Goal: Information Seeking & Learning: Learn about a topic

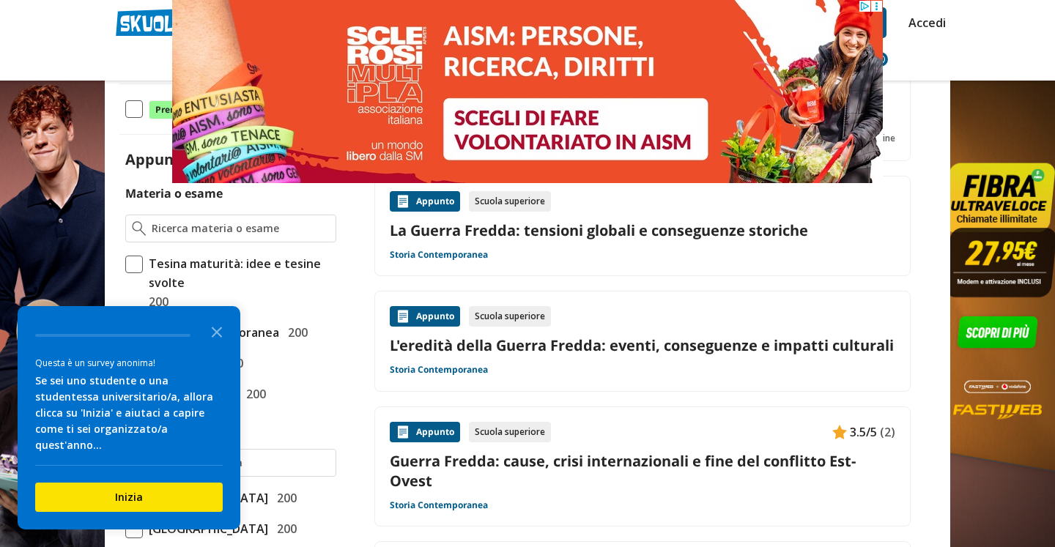
scroll to position [297, 0]
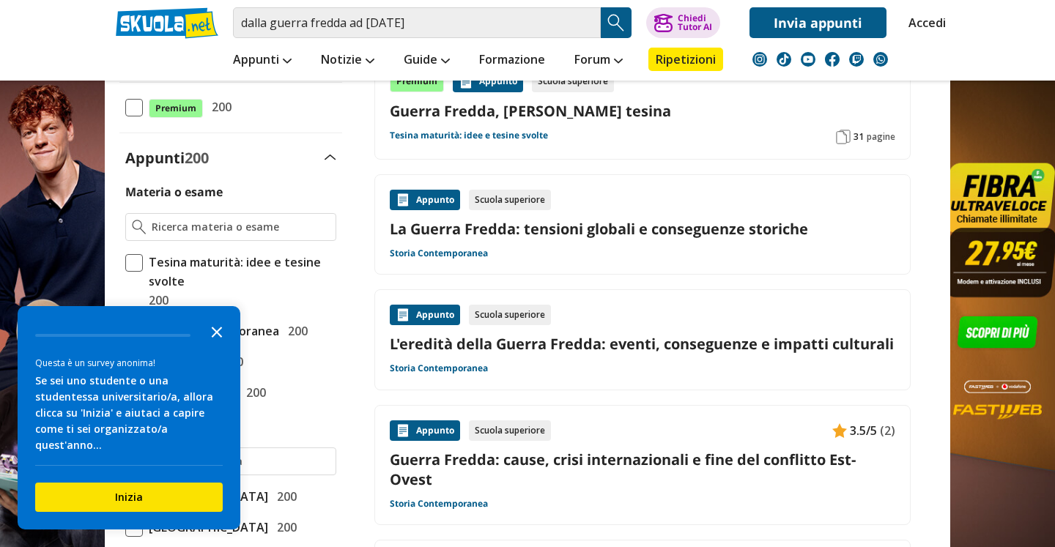
click at [223, 346] on icon "Close the survey" at bounding box center [216, 330] width 29 height 29
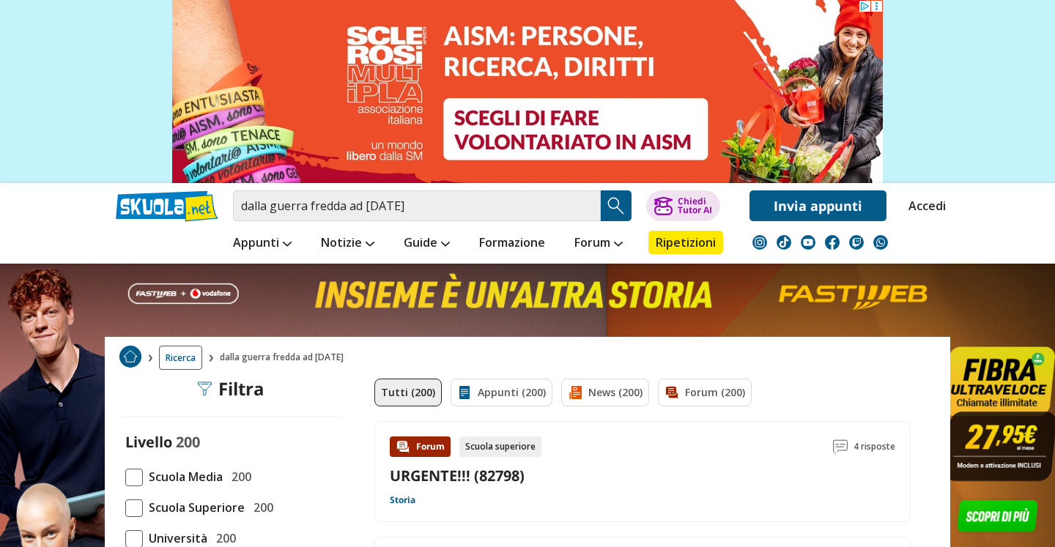
scroll to position [0, 0]
click at [444, 204] on input "dalla guerra fredda ad oggi" at bounding box center [417, 205] width 368 height 31
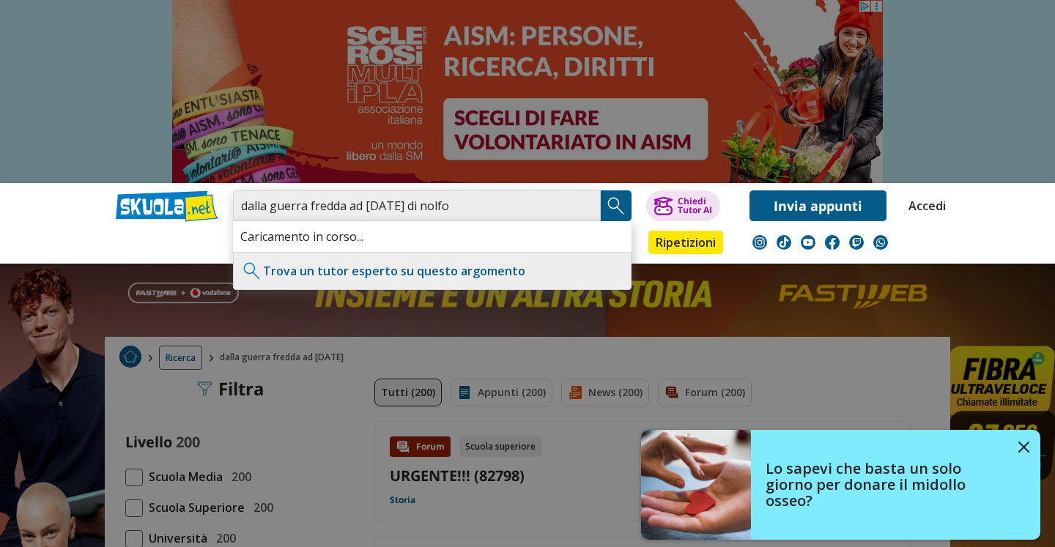
type input "dalla guerra fredda ad oggi di nolfo"
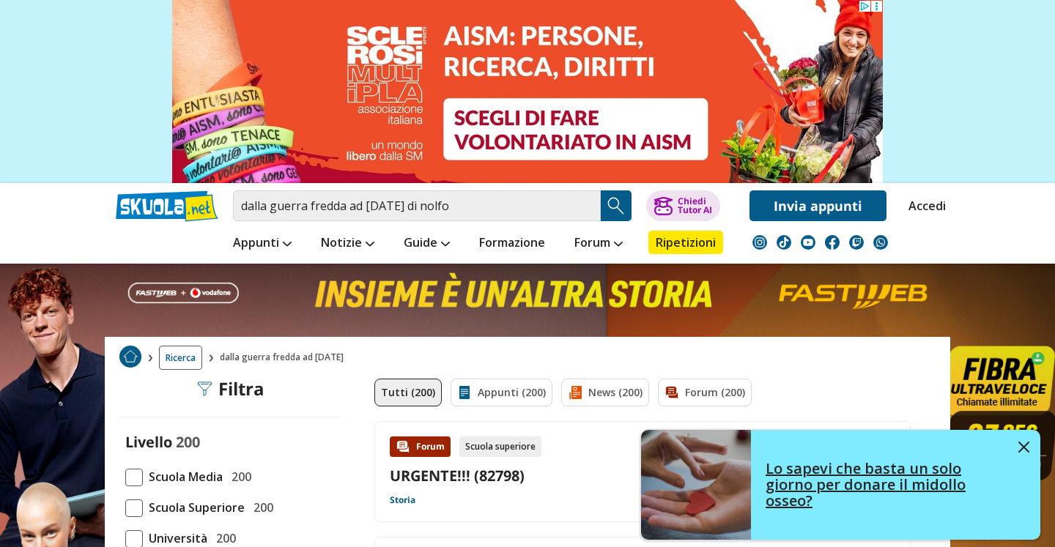
click at [1026, 451] on img at bounding box center [1023, 447] width 11 height 11
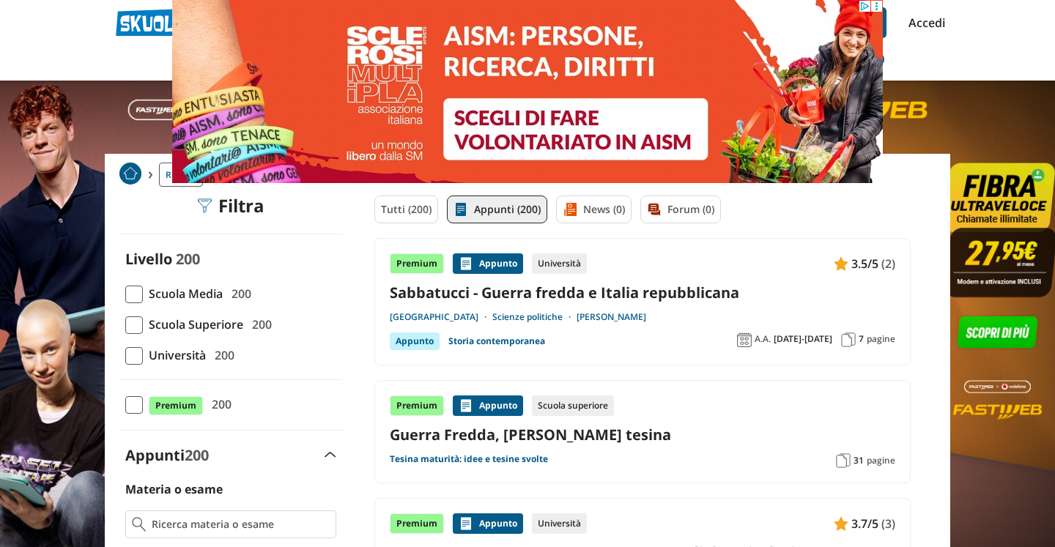
click at [128, 355] on span at bounding box center [134, 356] width 18 height 18
click at [125, 355] on input "Università 200" at bounding box center [125, 355] width 0 height 0
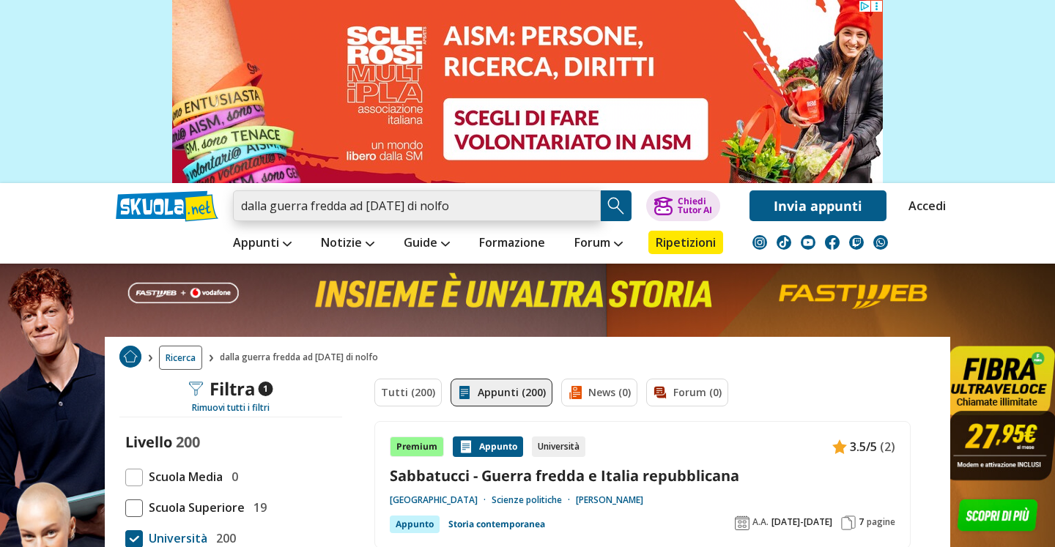
drag, startPoint x: 392, startPoint y: 204, endPoint x: 358, endPoint y: 204, distance: 34.4
click at [358, 204] on input "dalla guerra fredda ad oggi di nolfo" at bounding box center [417, 205] width 368 height 31
click at [357, 204] on input "dalla guerra fredda ad oggi di nolfo" at bounding box center [417, 205] width 368 height 31
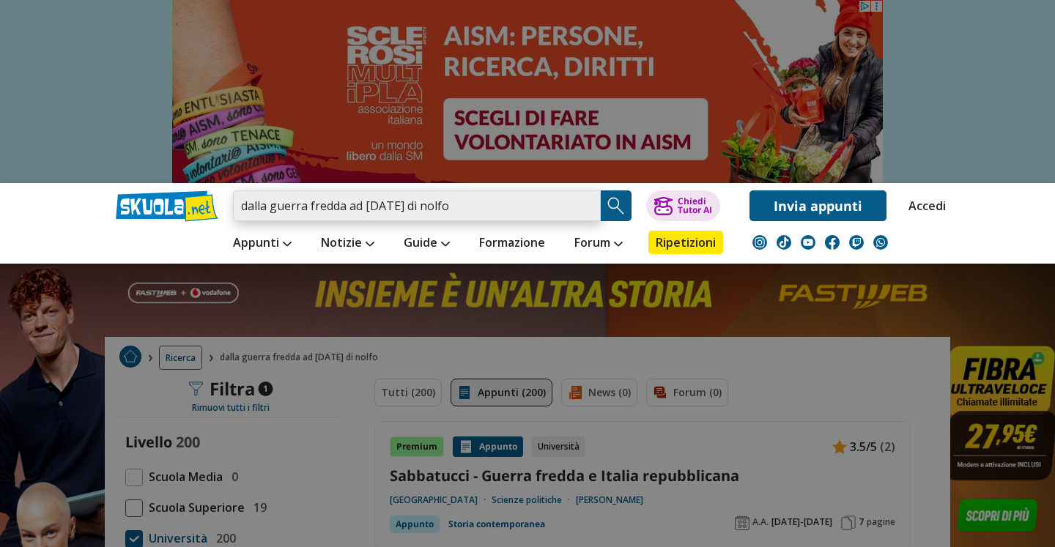
drag, startPoint x: 393, startPoint y: 205, endPoint x: 242, endPoint y: 221, distance: 151.7
click at [242, 221] on input "dalla guerra fredda ad oggi di nolfo" at bounding box center [417, 205] width 368 height 31
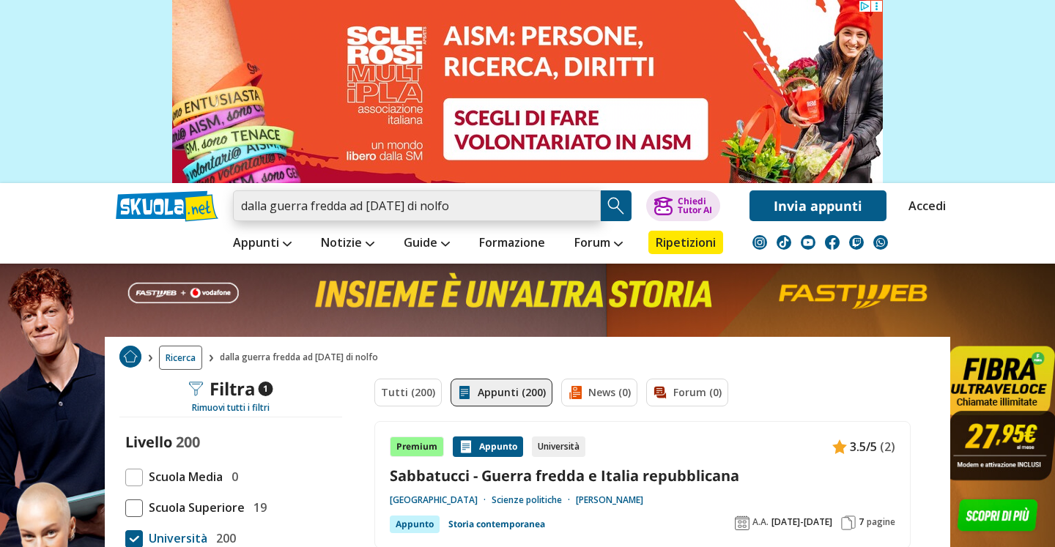
click at [382, 202] on input "dalla guerra fredda ad oggi di nolfo" at bounding box center [417, 205] width 368 height 31
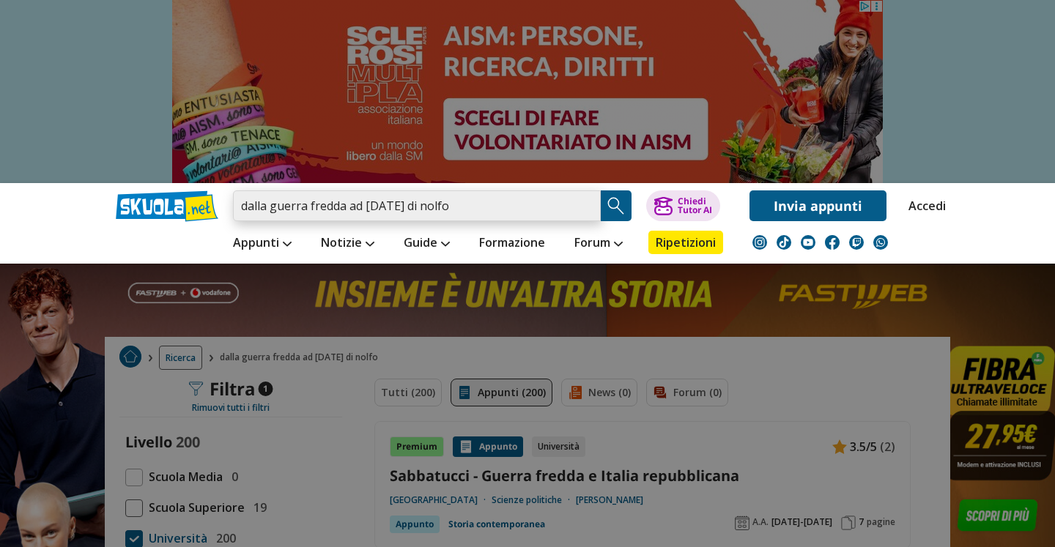
drag, startPoint x: 390, startPoint y: 204, endPoint x: 237, endPoint y: 208, distance: 153.9
click at [237, 208] on input "dalla guerra fredda ad oggi di nolfo" at bounding box center [417, 205] width 368 height 31
type input "di [PERSON_NAME]"
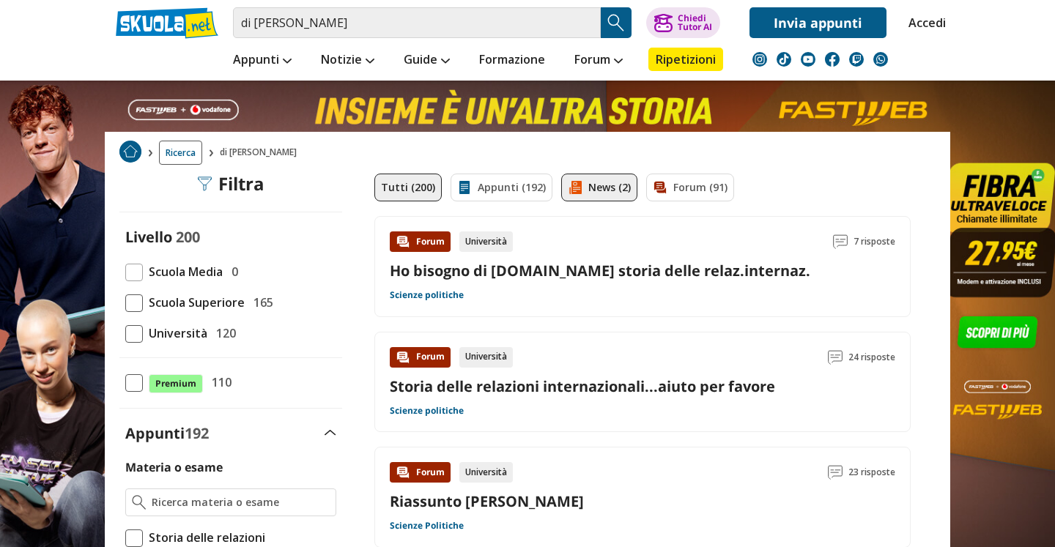
scroll to position [286, 0]
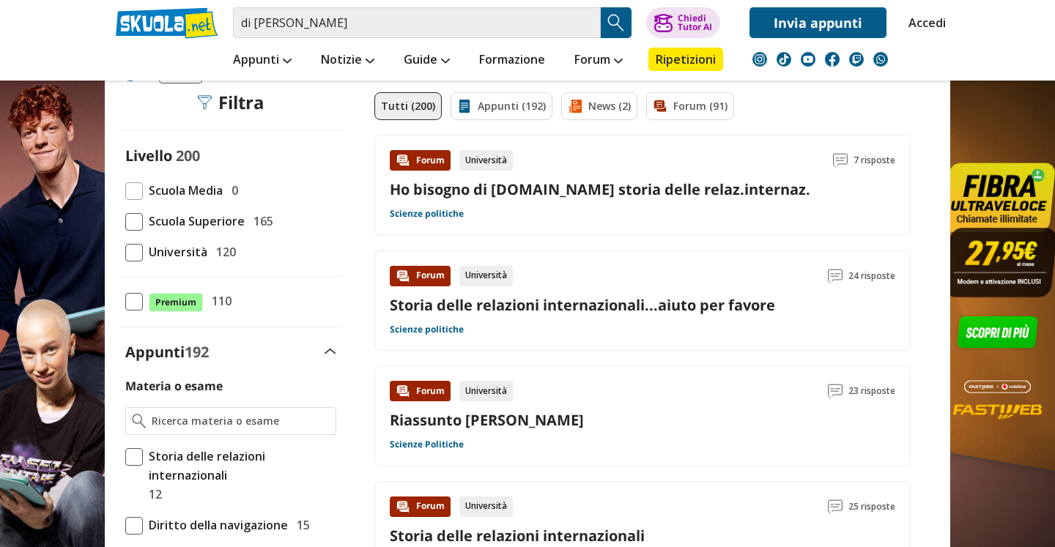
click at [485, 416] on link "Riassunto [PERSON_NAME]" at bounding box center [487, 420] width 194 height 20
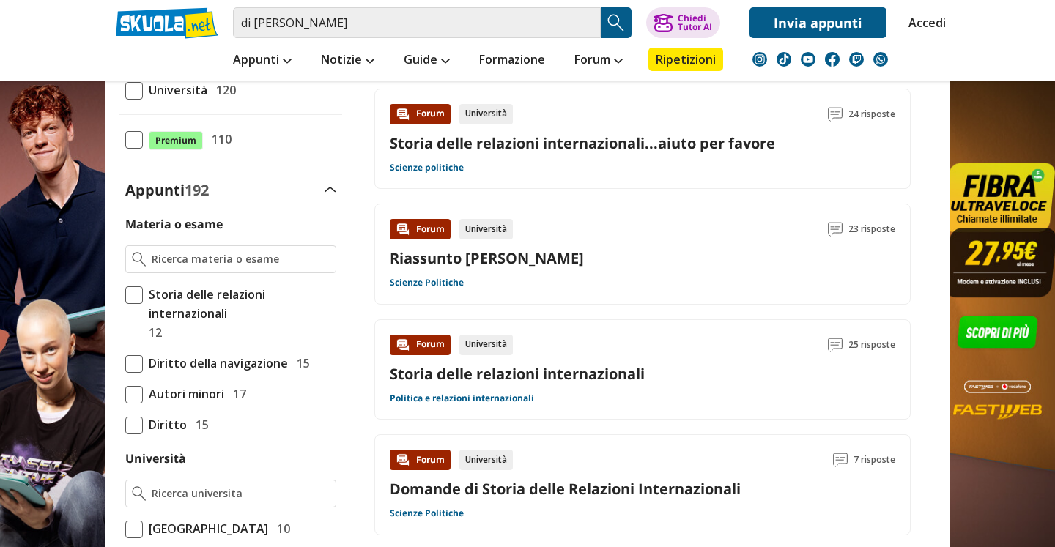
scroll to position [502, 0]
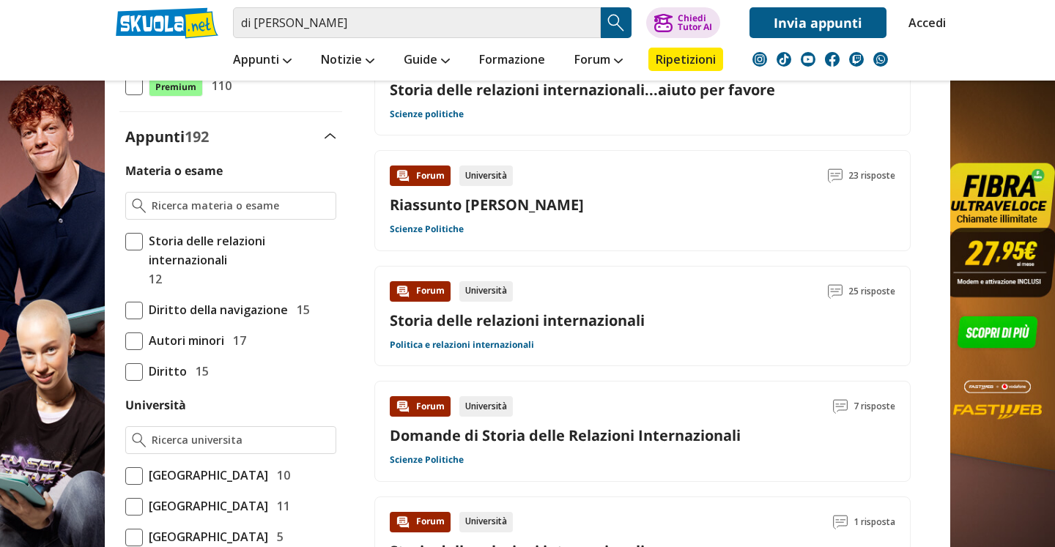
click at [526, 321] on link "Storia delle relazioni internazionali" at bounding box center [517, 321] width 255 height 20
